Goal: Task Accomplishment & Management: Complete application form

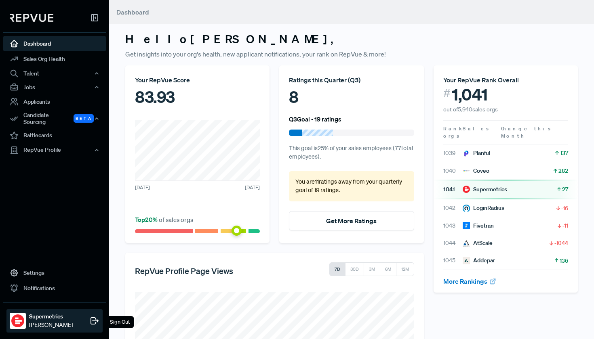
click at [94, 321] on use at bounding box center [94, 321] width 7 height 6
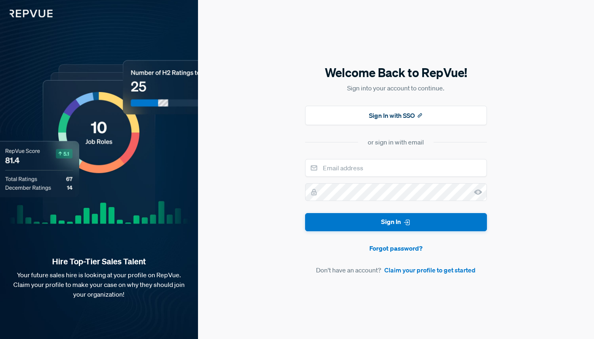
click at [246, 221] on div "Welcome Back to RepVue! Sign into your account to continue. Sign In with SSO or…" at bounding box center [396, 169] width 396 height 339
click at [423, 271] on link "Claim your profile to get started" at bounding box center [429, 270] width 91 height 10
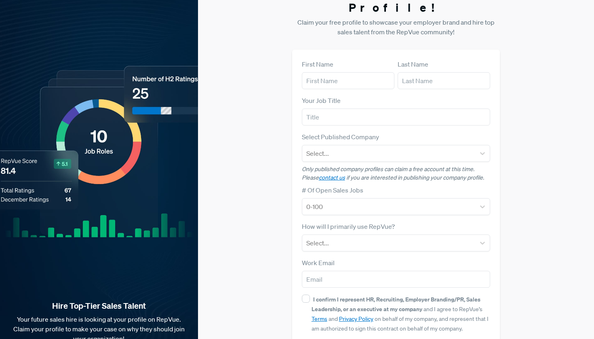
scroll to position [25, 0]
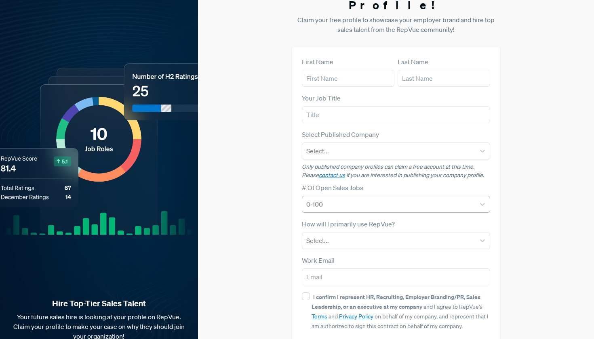
click at [392, 199] on div at bounding box center [388, 204] width 165 height 11
click at [289, 205] on div "Claim your Free Profile! Claim your free profile to showcase your employer bran…" at bounding box center [396, 178] width 396 height 406
click at [317, 236] on div "Select..." at bounding box center [388, 241] width 165 height 10
click at [271, 222] on div "Claim your Free Profile! Claim your free profile to showcase your employer bran…" at bounding box center [396, 178] width 396 height 406
